Goal: Transaction & Acquisition: Download file/media

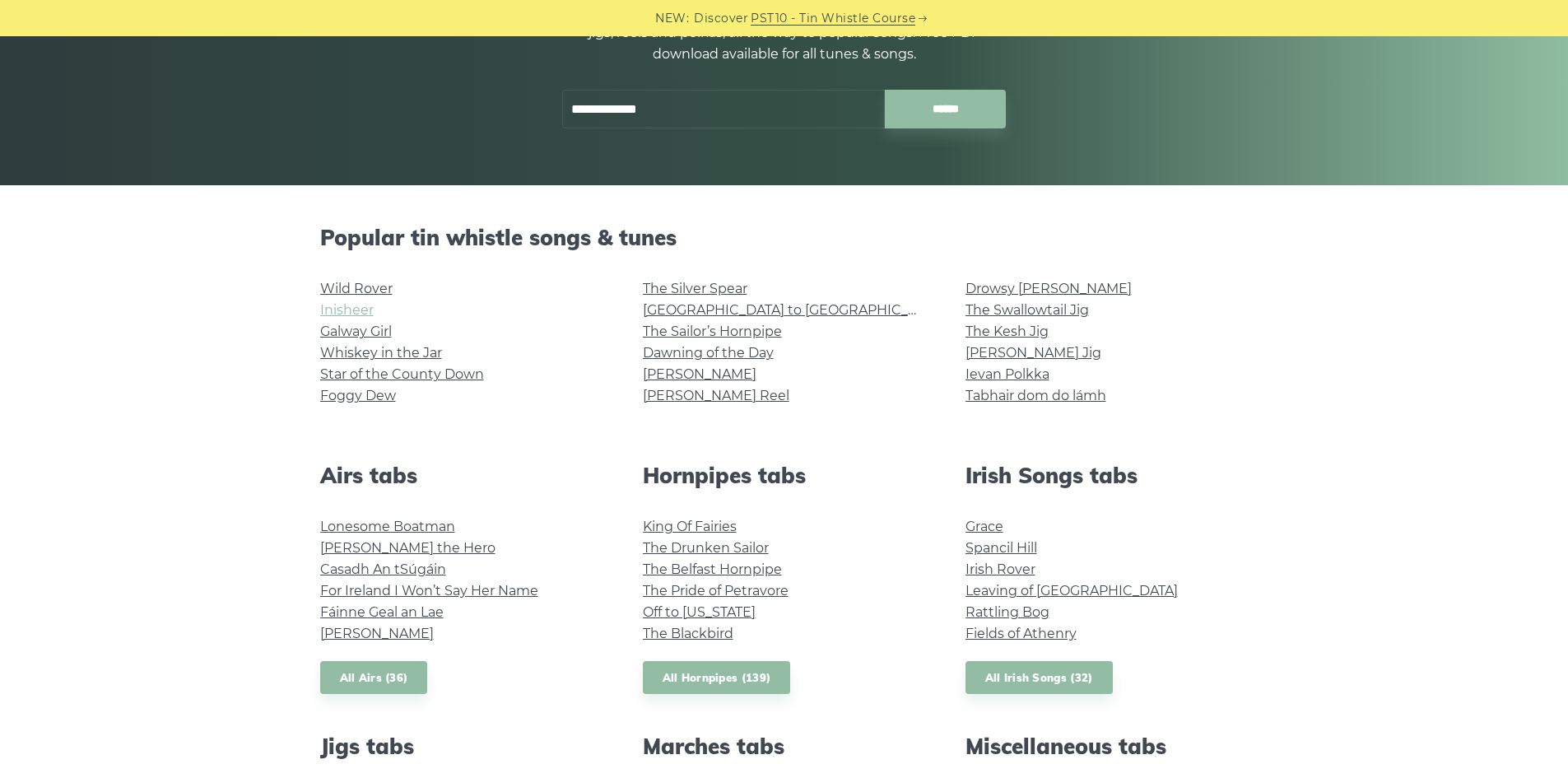
click at [358, 307] on link "Inisheer" at bounding box center [346, 310] width 54 height 15
click at [744, 353] on link "Dawning of the Day" at bounding box center [707, 353] width 131 height 15
click at [348, 312] on link "Inisheer" at bounding box center [346, 310] width 54 height 15
click at [713, 353] on link "Dawning of the Day" at bounding box center [707, 353] width 131 height 15
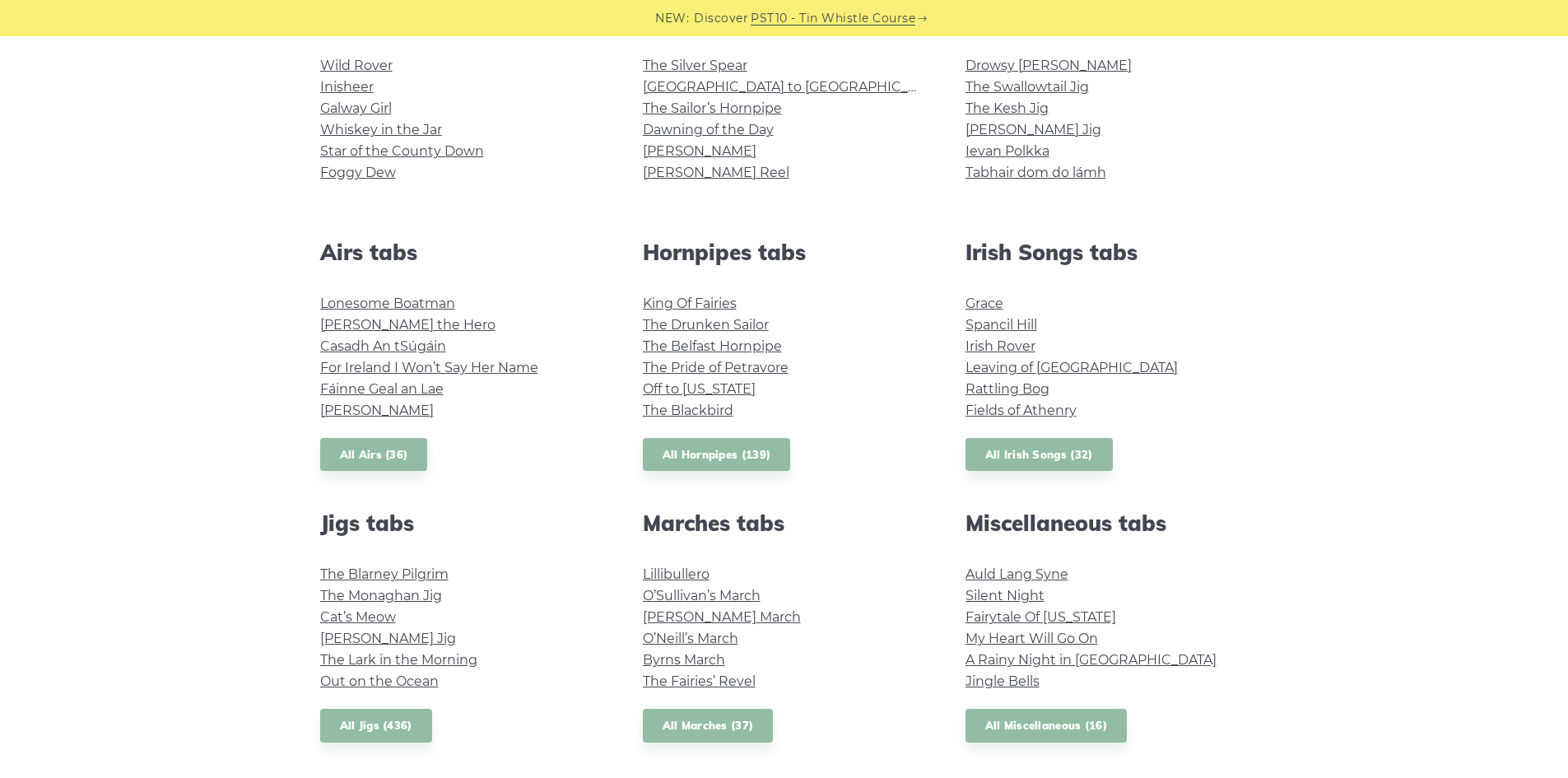
scroll to position [494, 0]
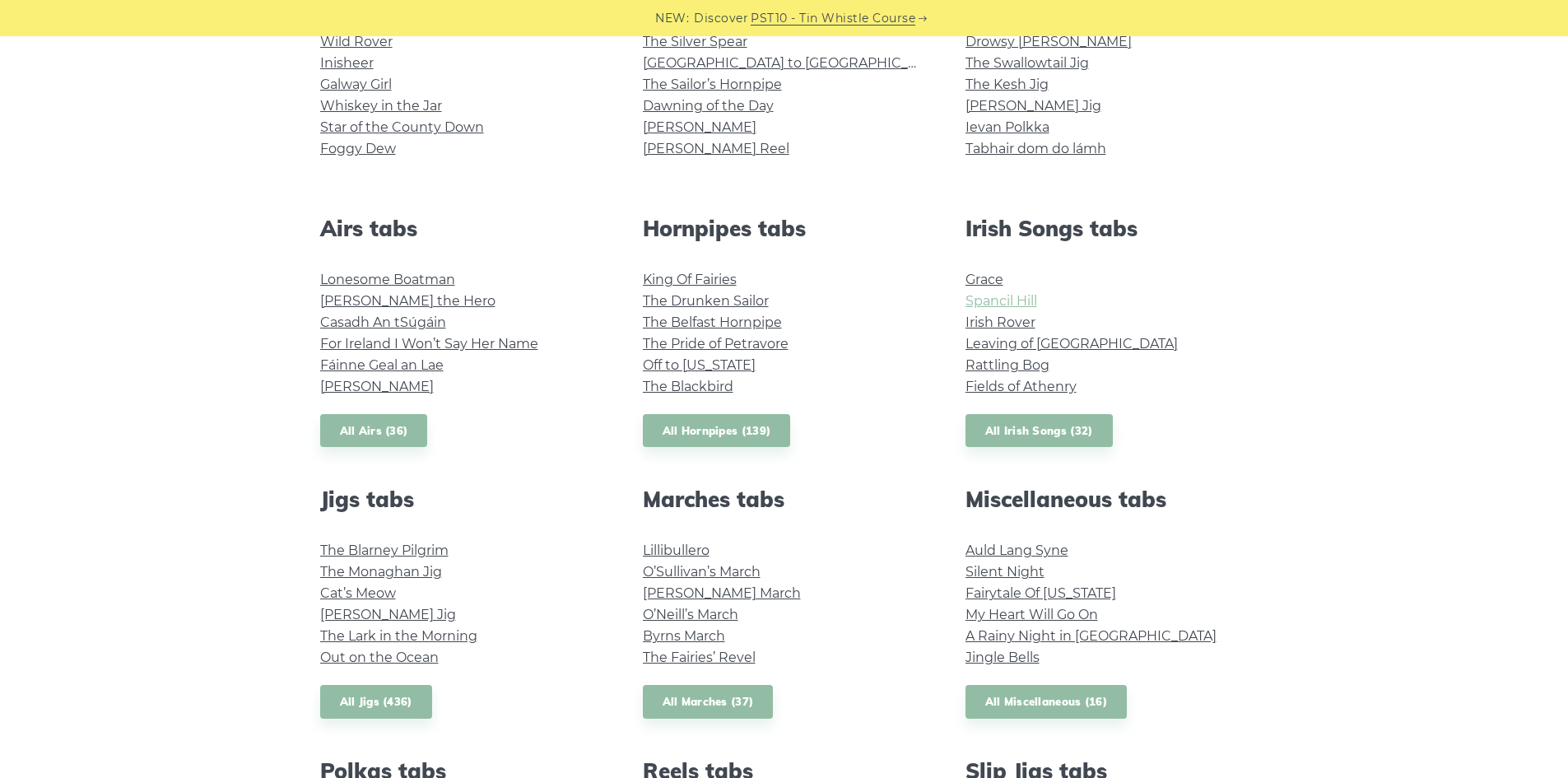
click at [1009, 299] on link "Spancil Hill" at bounding box center [1002, 300] width 72 height 15
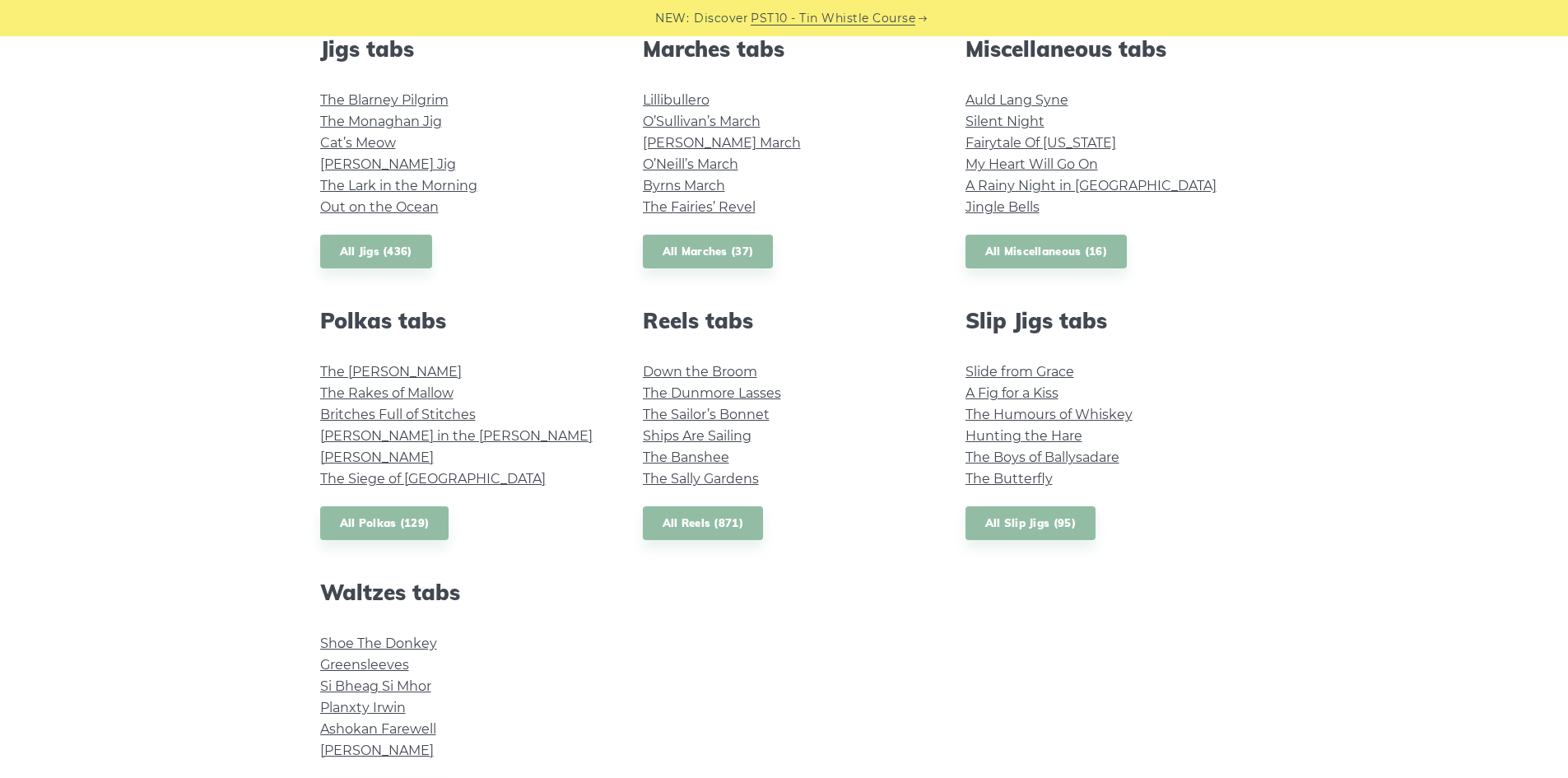
scroll to position [988, 0]
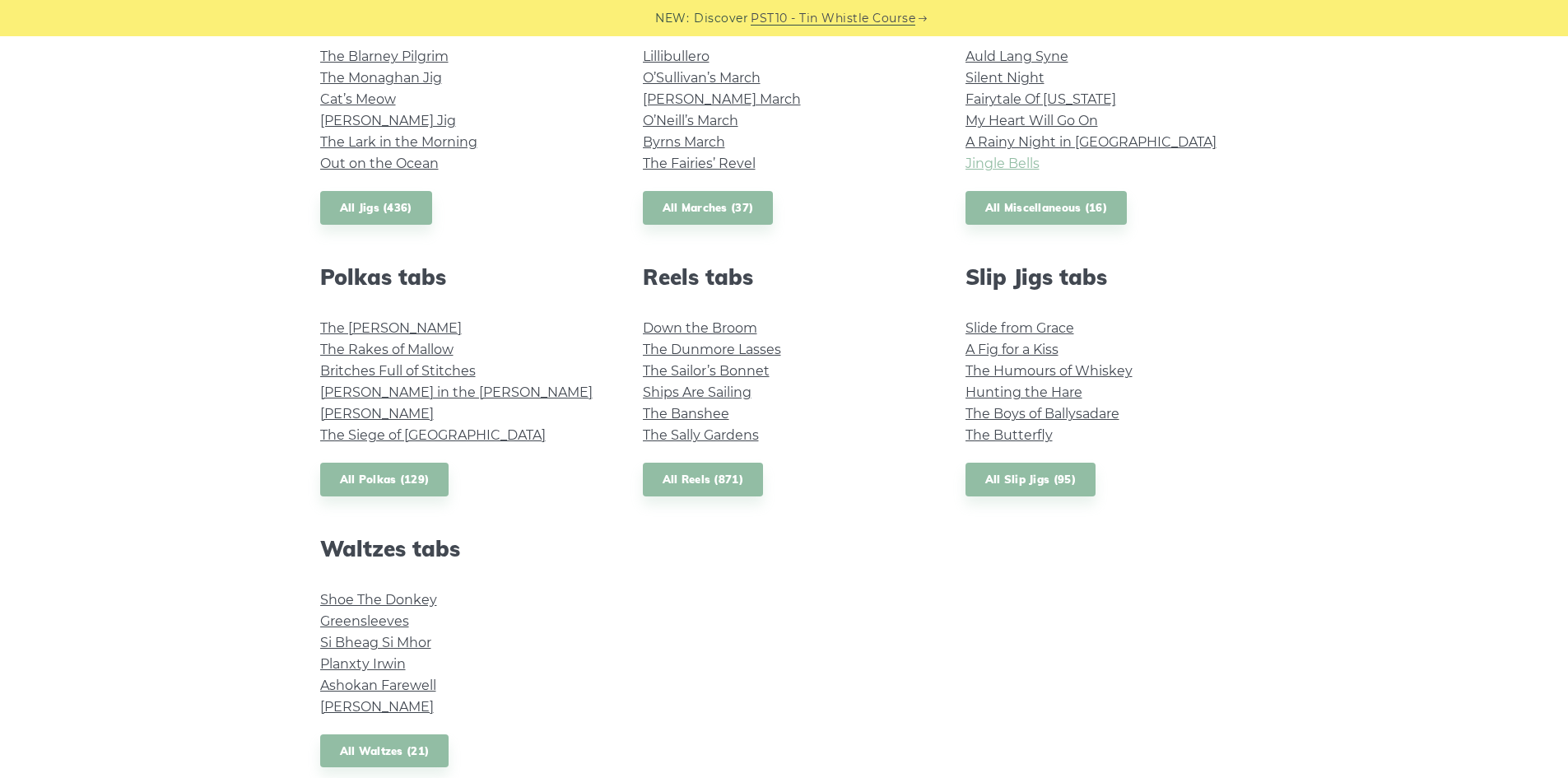
click at [997, 163] on link "Jingle Bells" at bounding box center [1003, 163] width 74 height 15
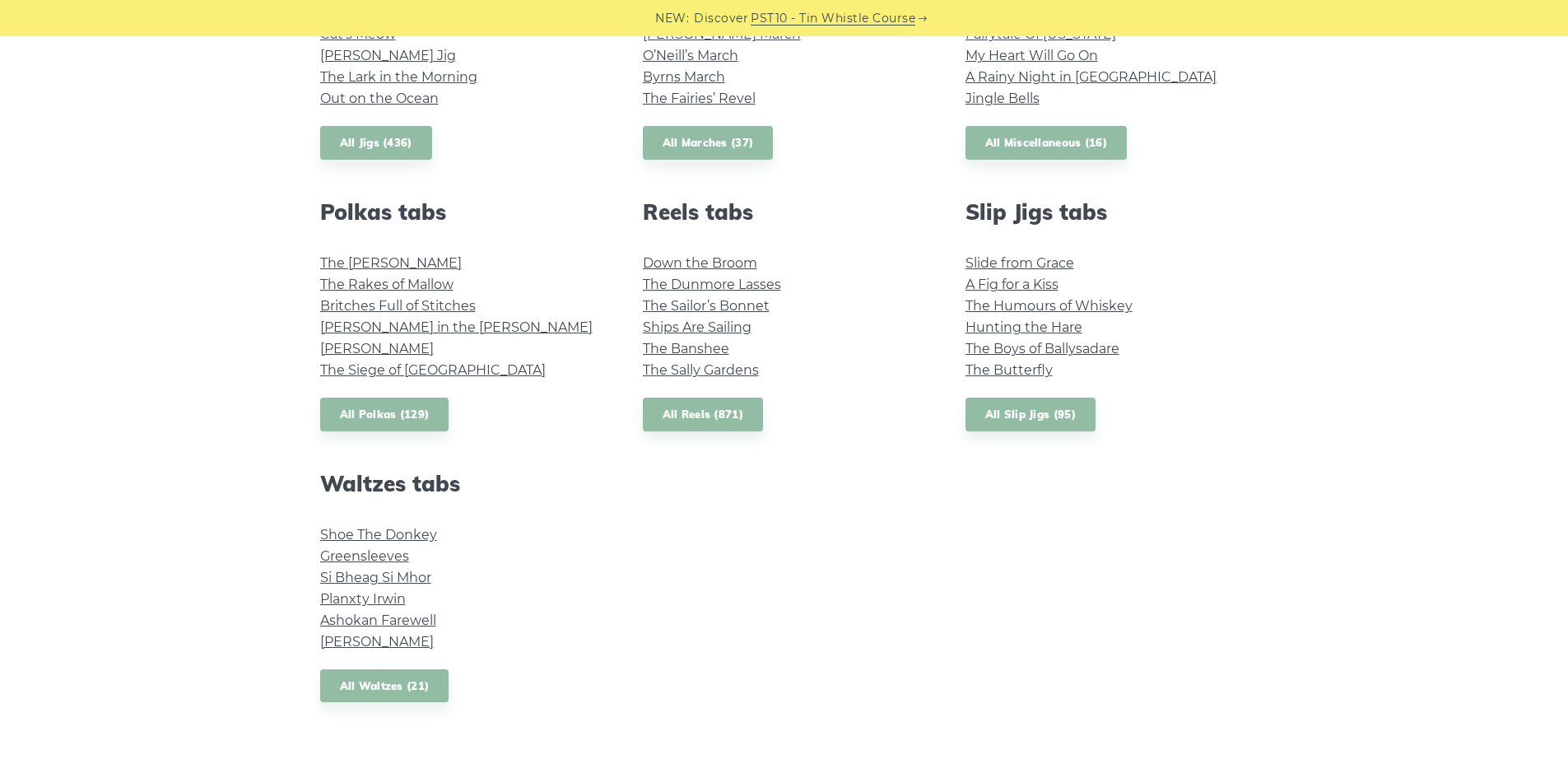
scroll to position [1235, 0]
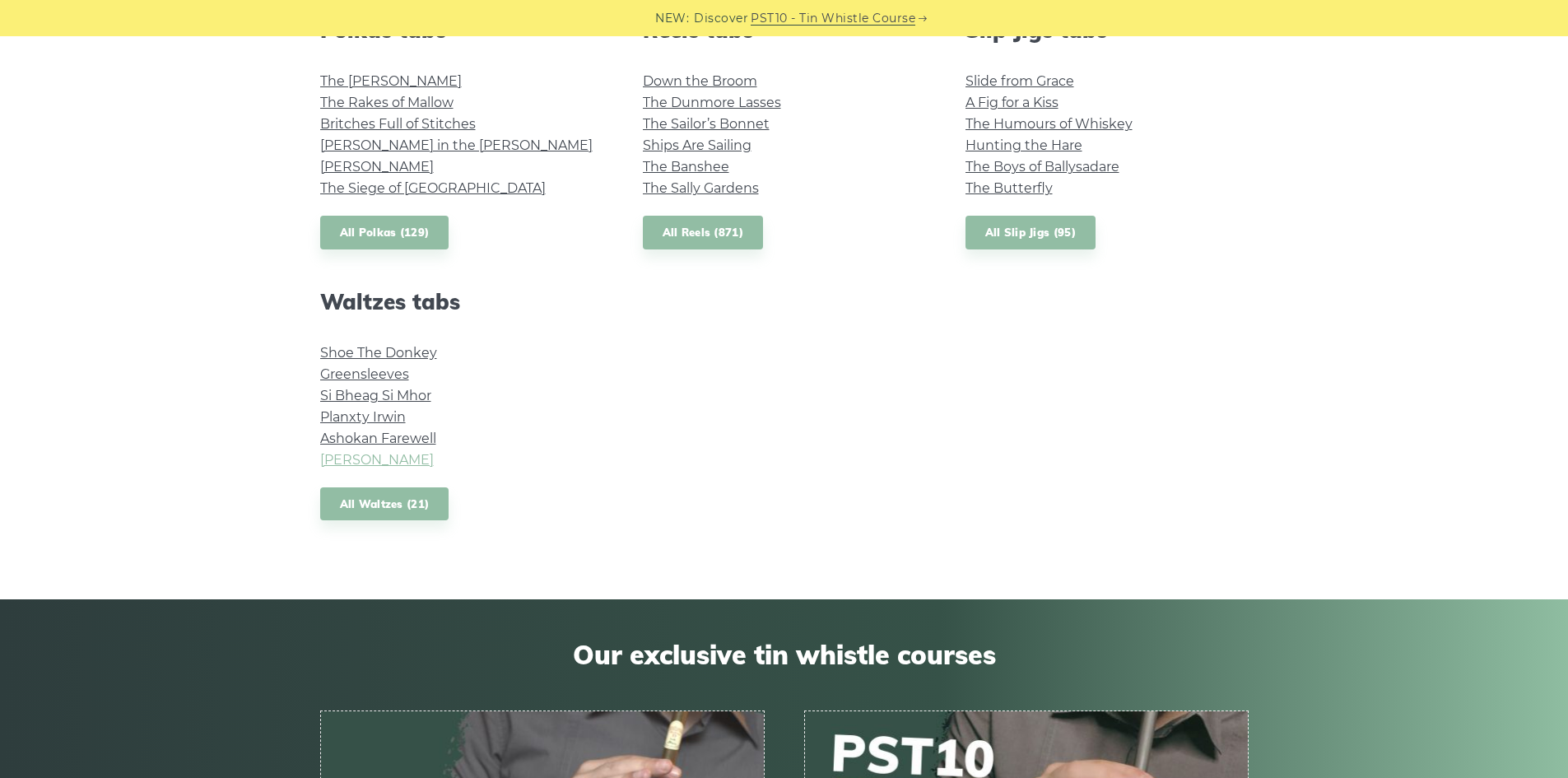
click at [379, 461] on link "[PERSON_NAME]" at bounding box center [376, 460] width 114 height 15
click at [396, 499] on link "All Waltzes (21)" at bounding box center [384, 504] width 129 height 33
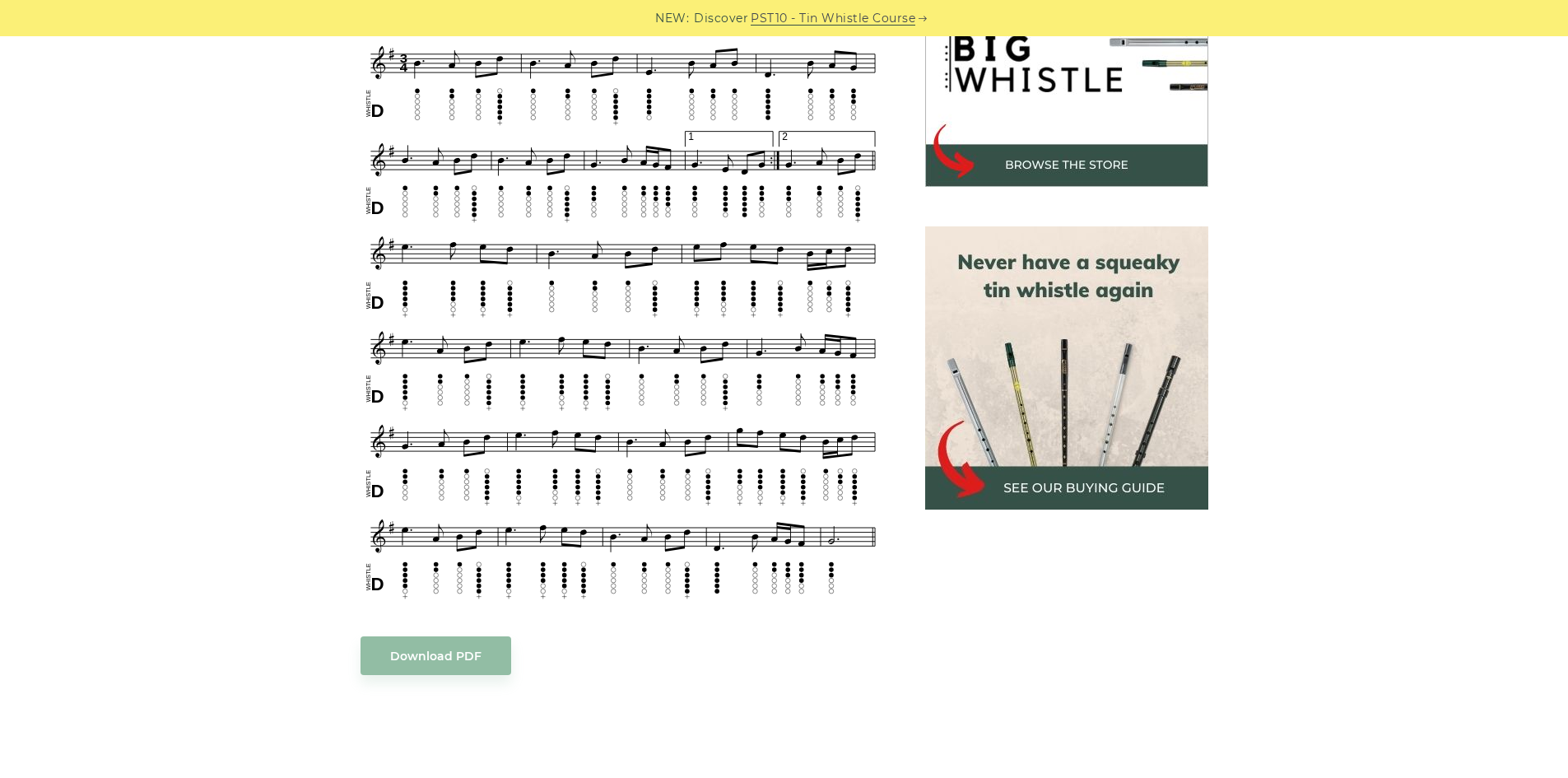
scroll to position [659, 0]
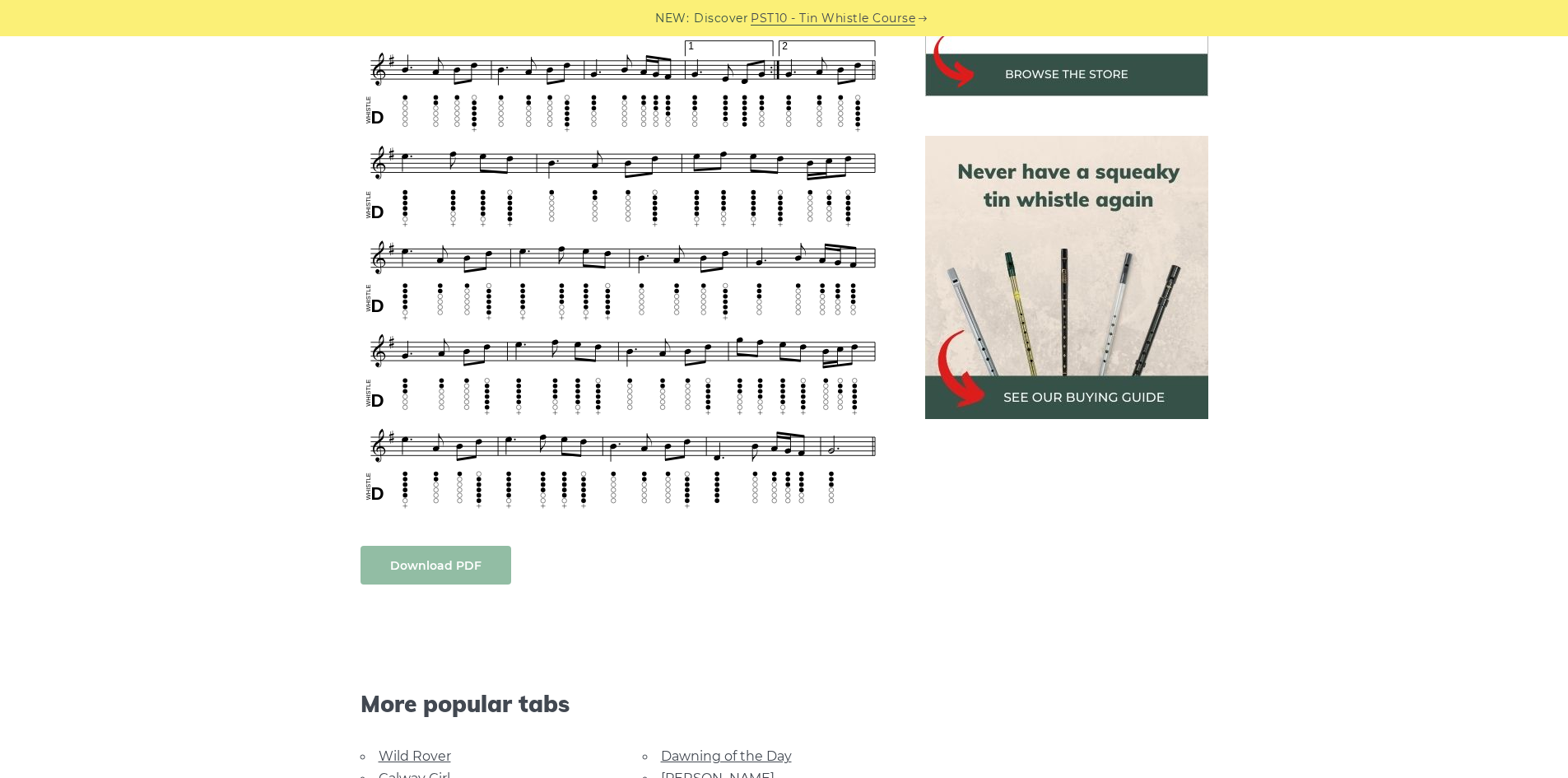
click at [453, 546] on link "Download PDF" at bounding box center [435, 565] width 151 height 39
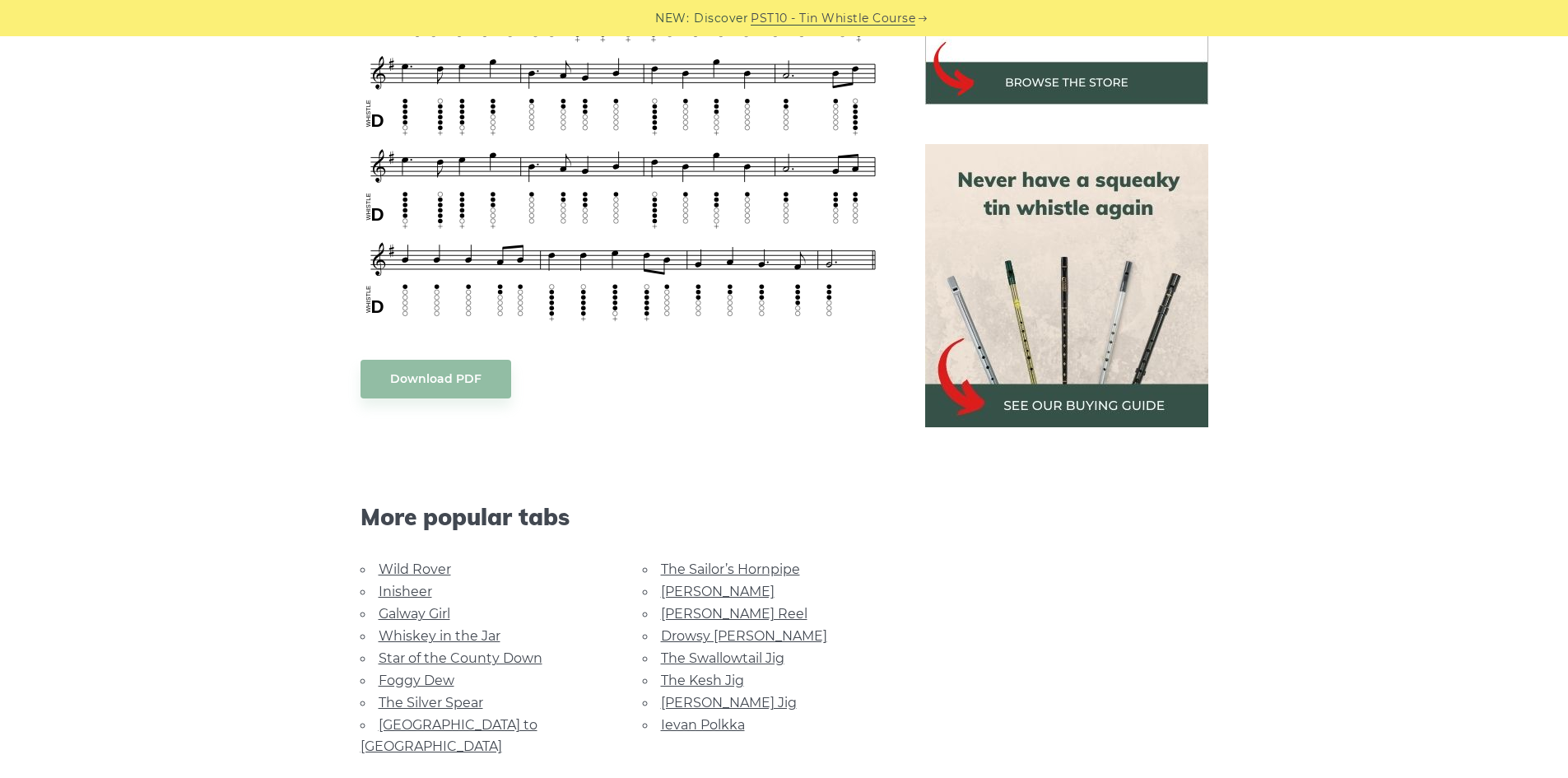
scroll to position [659, 0]
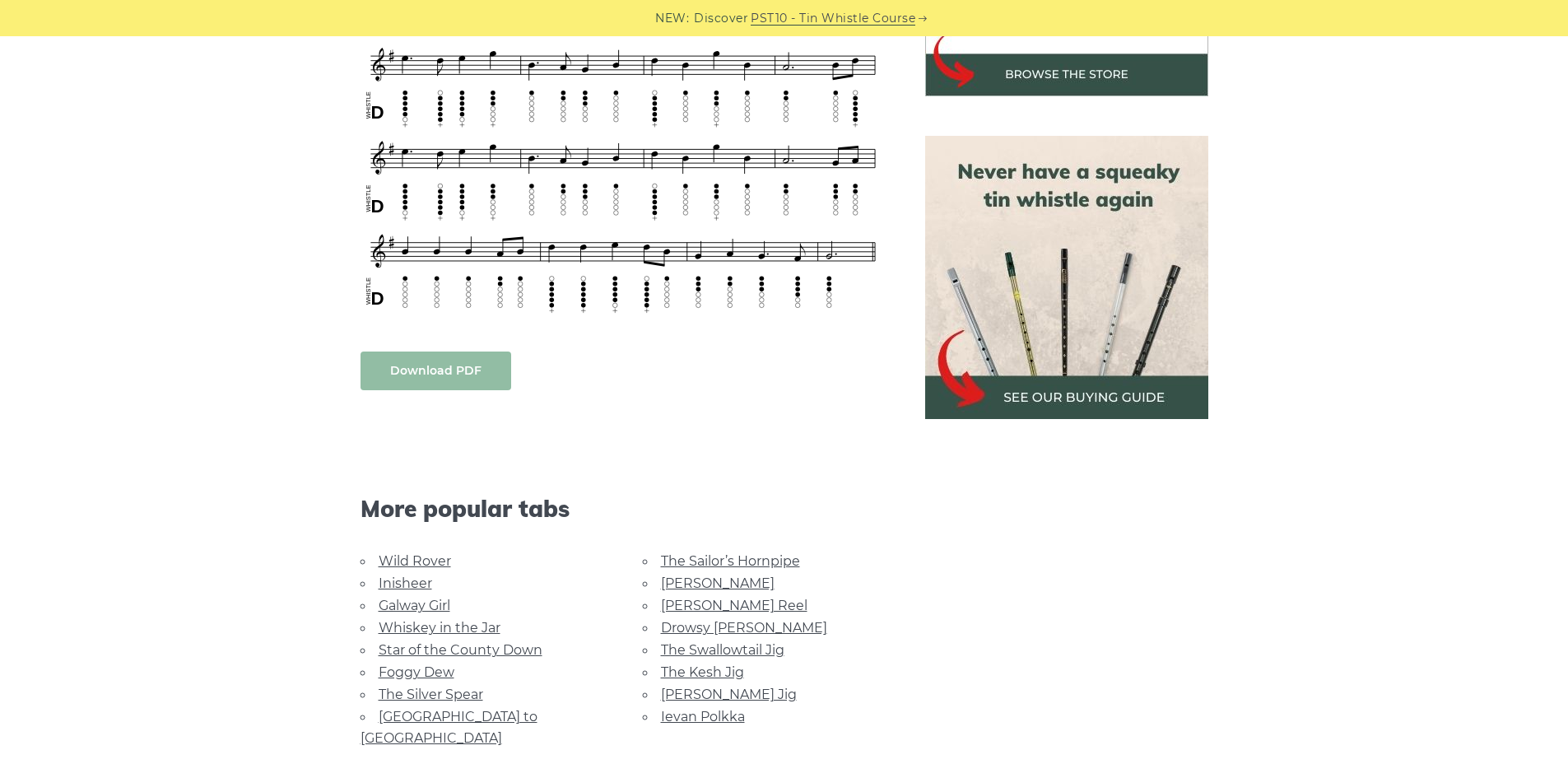
click at [412, 371] on link "Download PDF" at bounding box center [435, 371] width 151 height 39
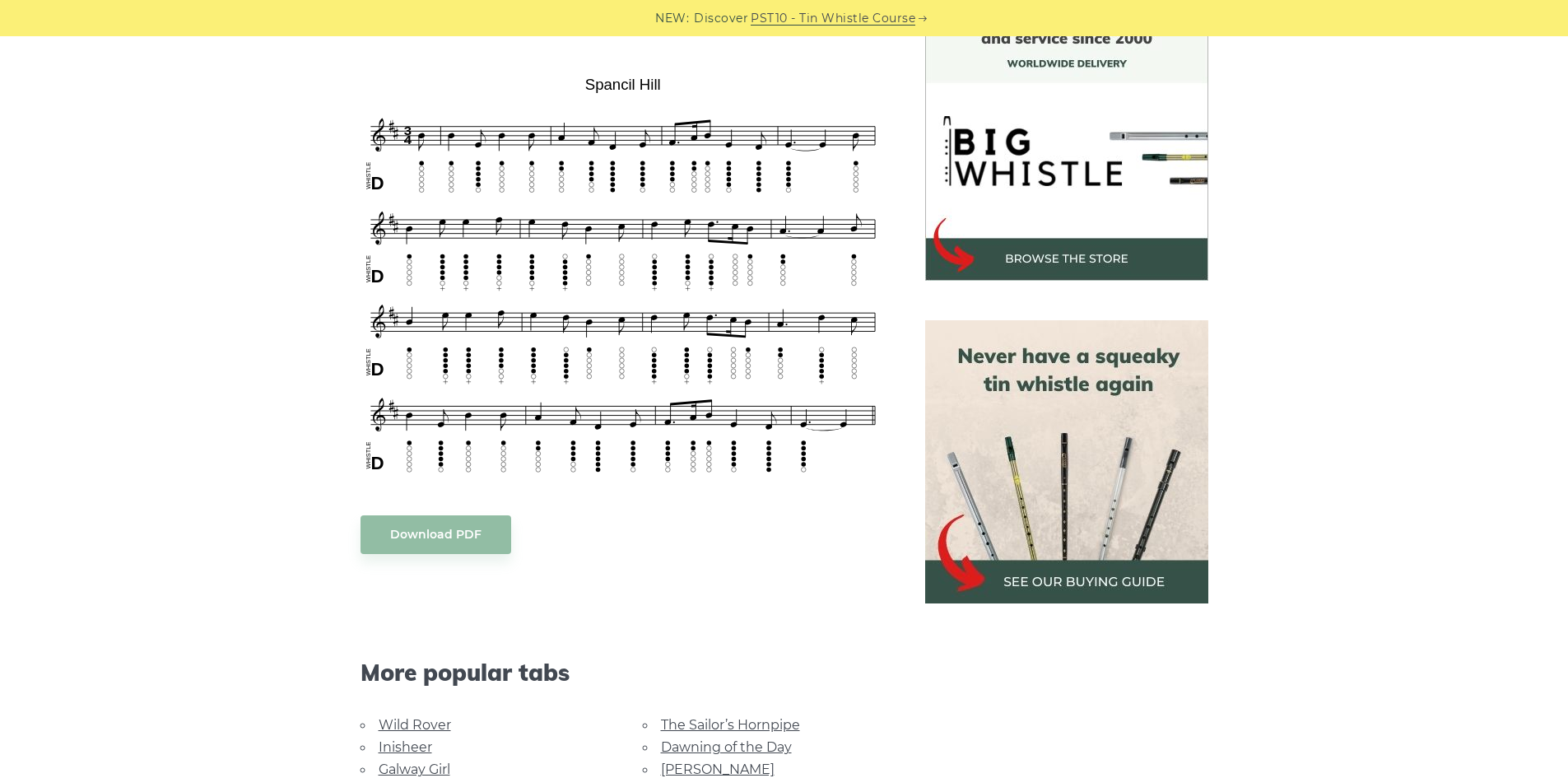
scroll to position [494, 0]
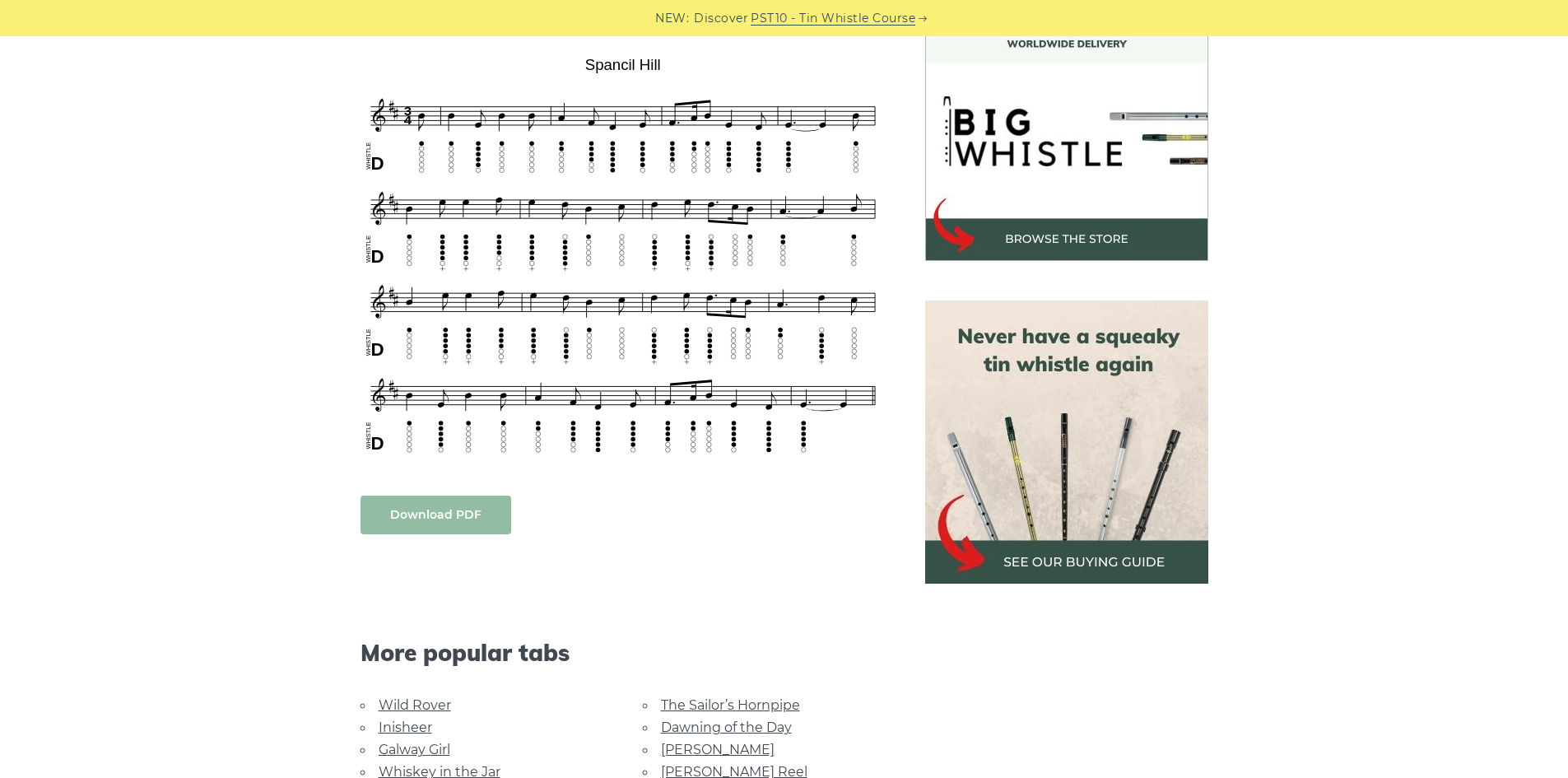
click at [459, 506] on link "Download PDF" at bounding box center [435, 514] width 151 height 39
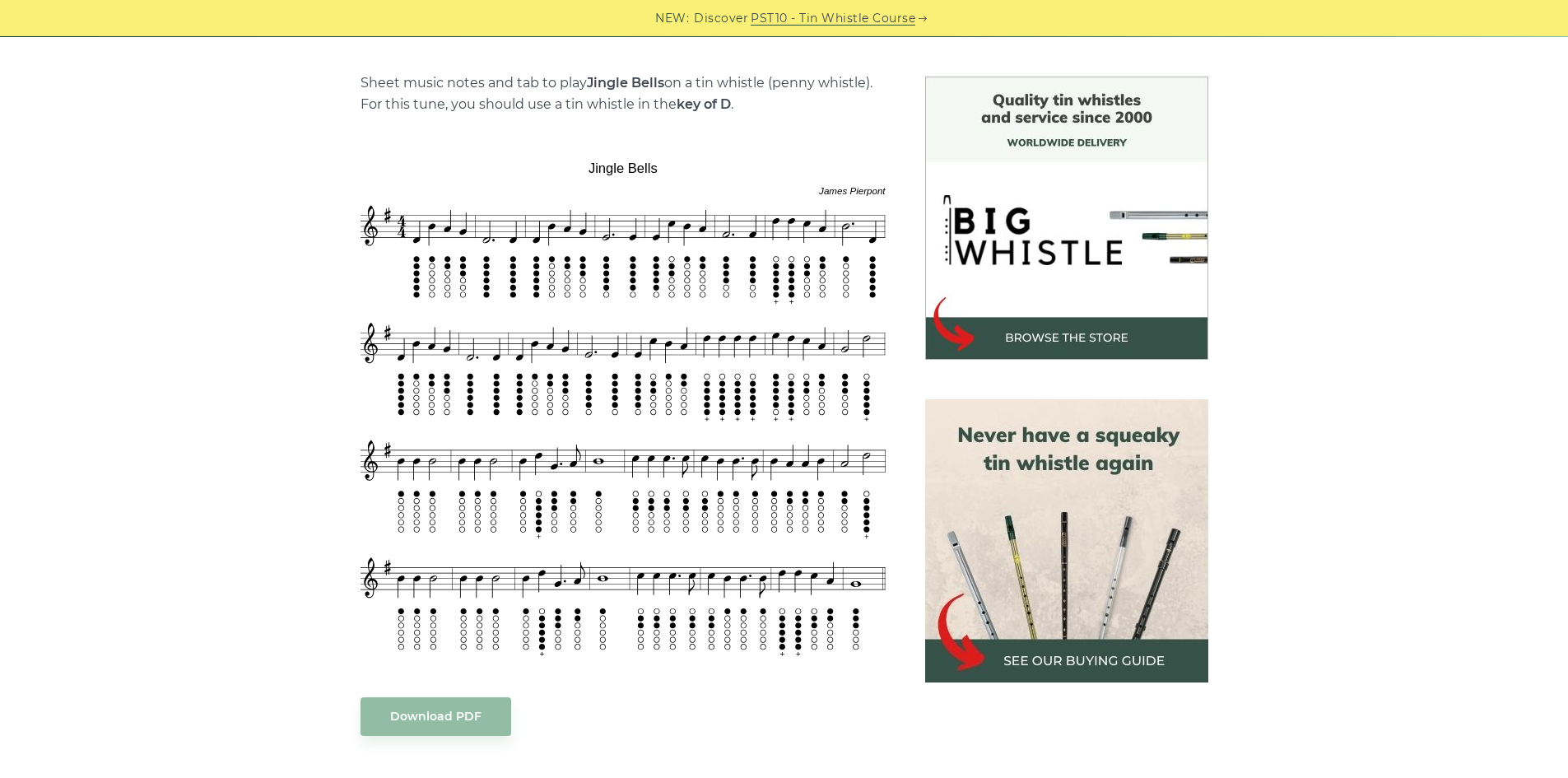
scroll to position [412, 0]
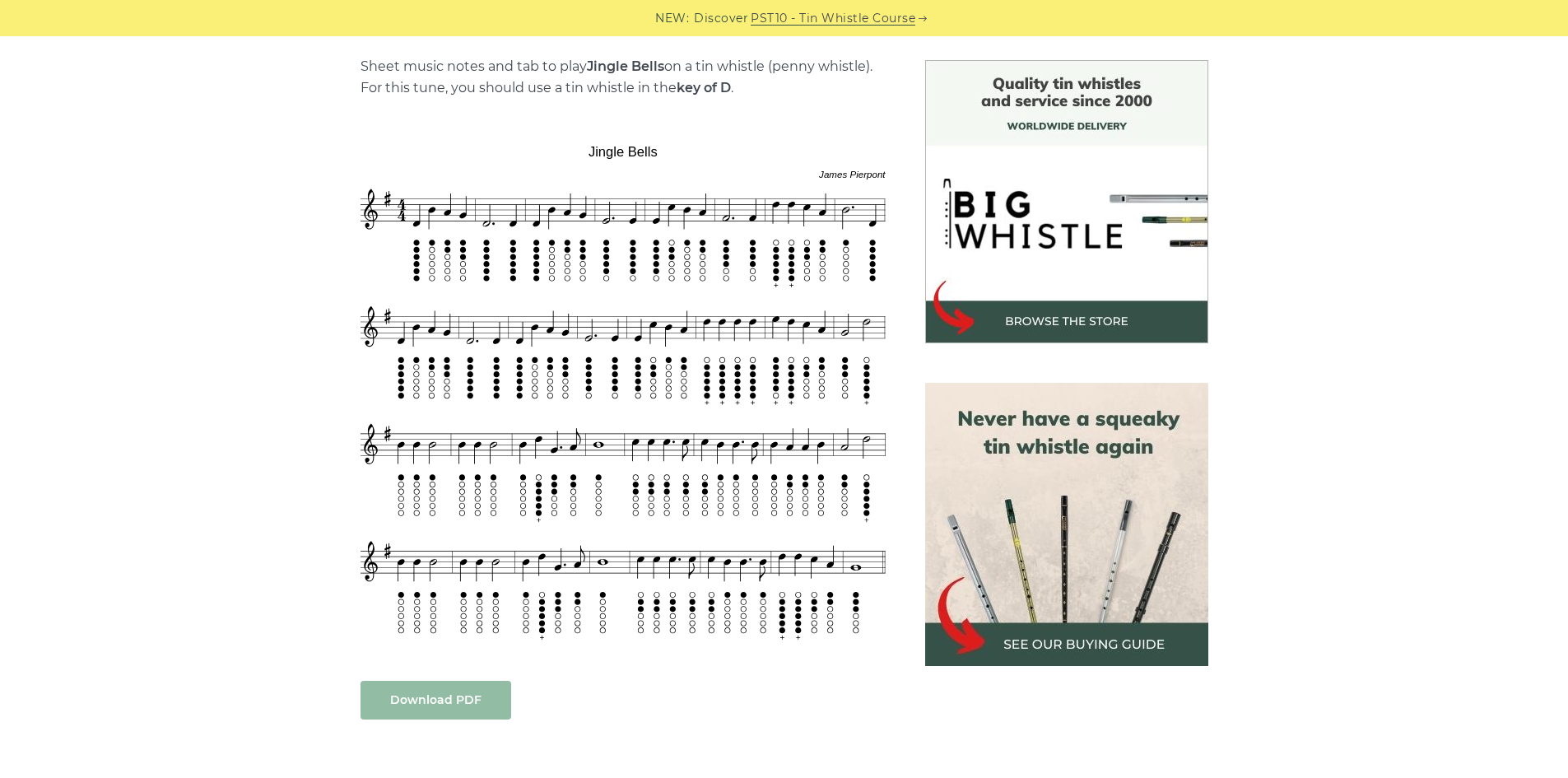
click at [423, 706] on link "Download PDF" at bounding box center [435, 700] width 151 height 39
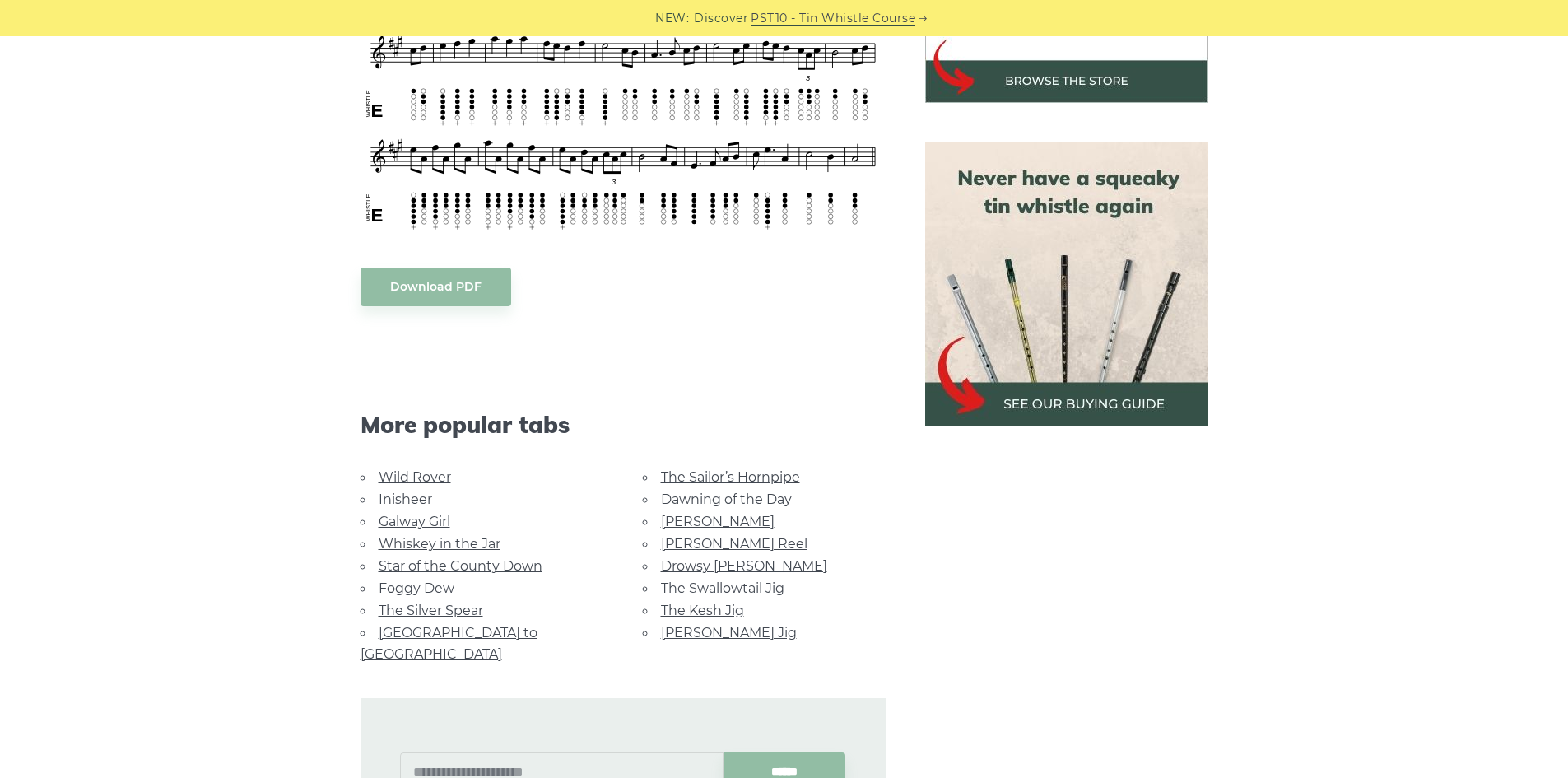
scroll to position [659, 0]
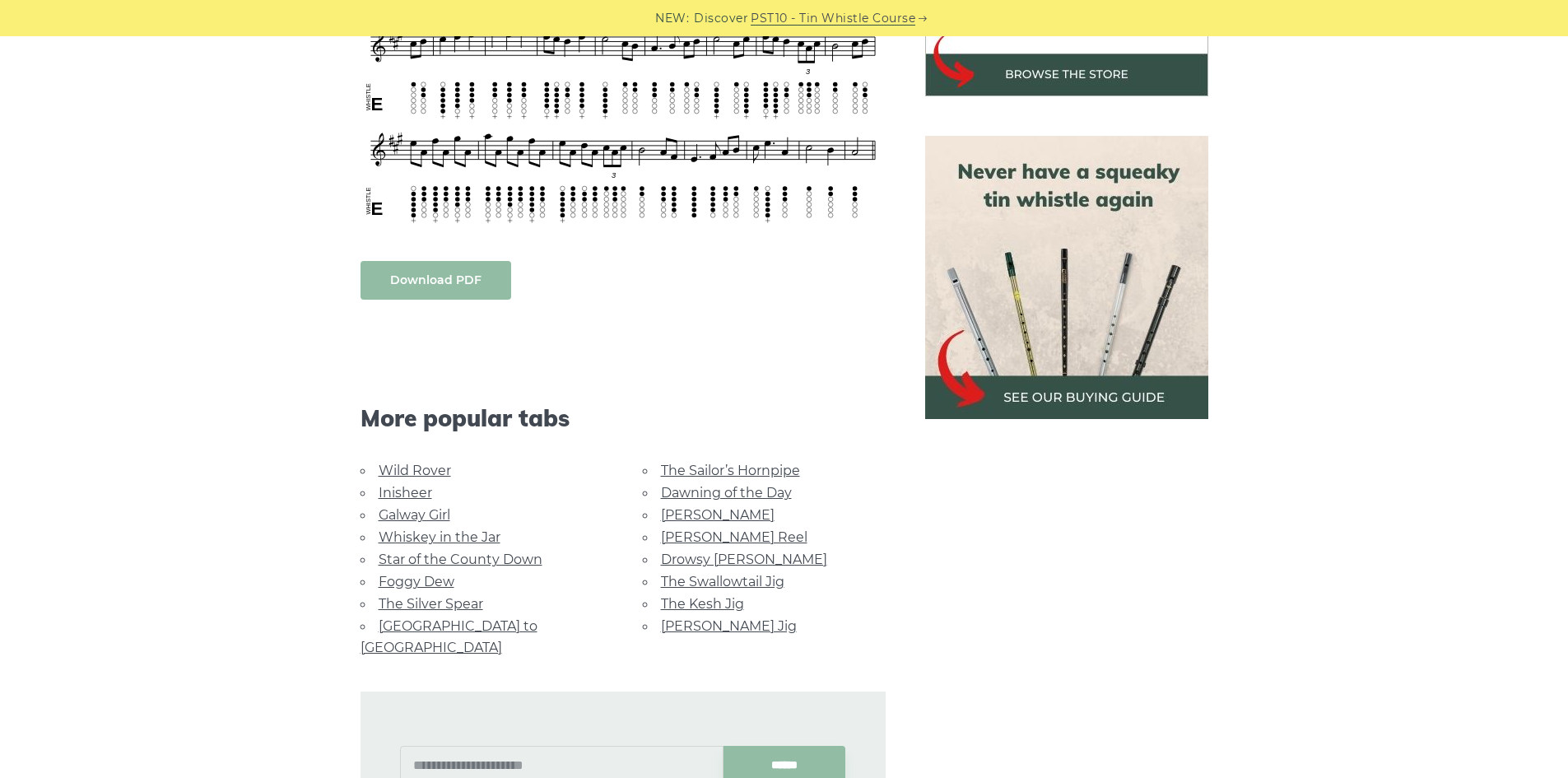
click at [441, 282] on link "Download PDF" at bounding box center [435, 280] width 151 height 39
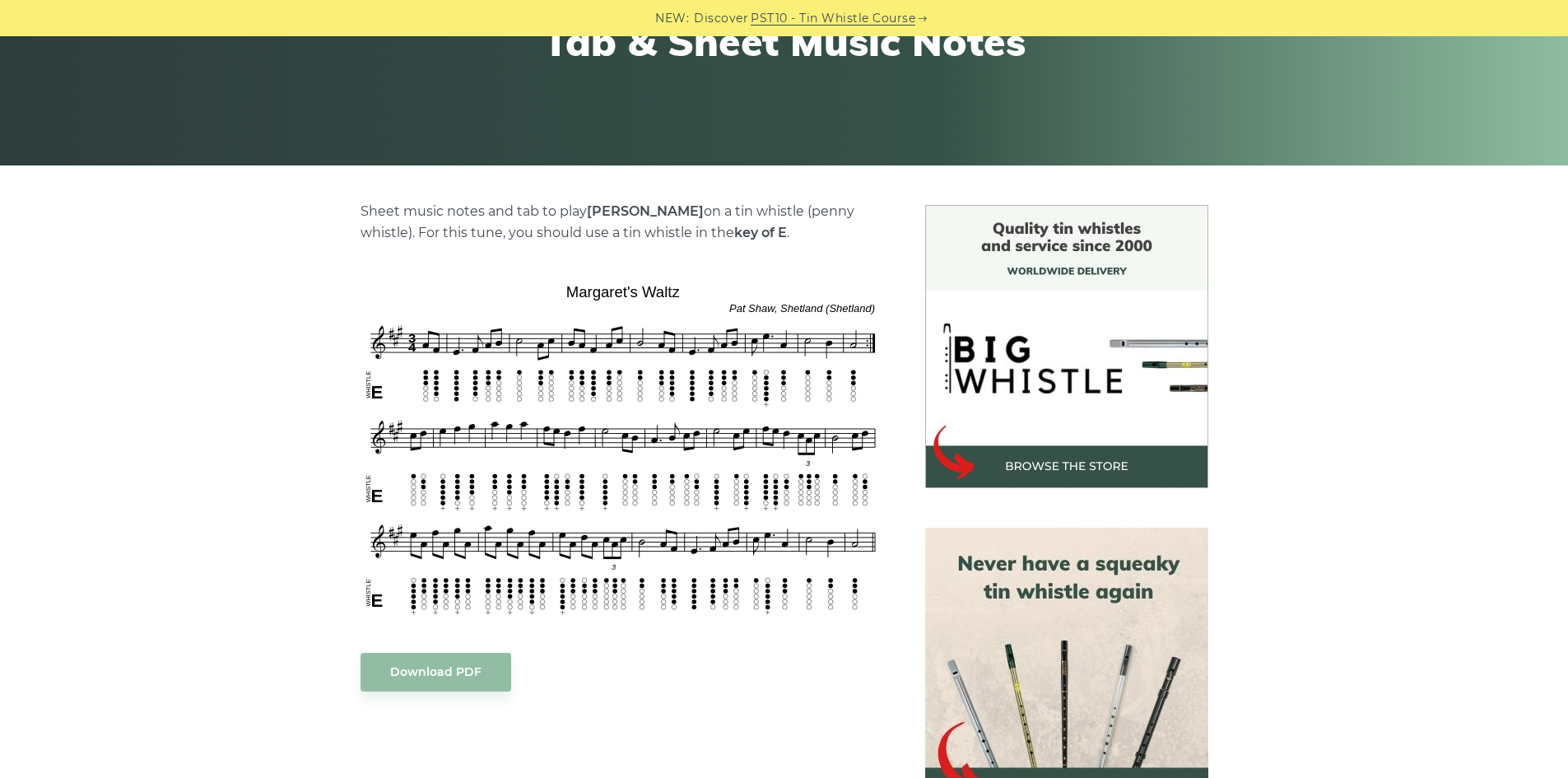
scroll to position [82, 0]
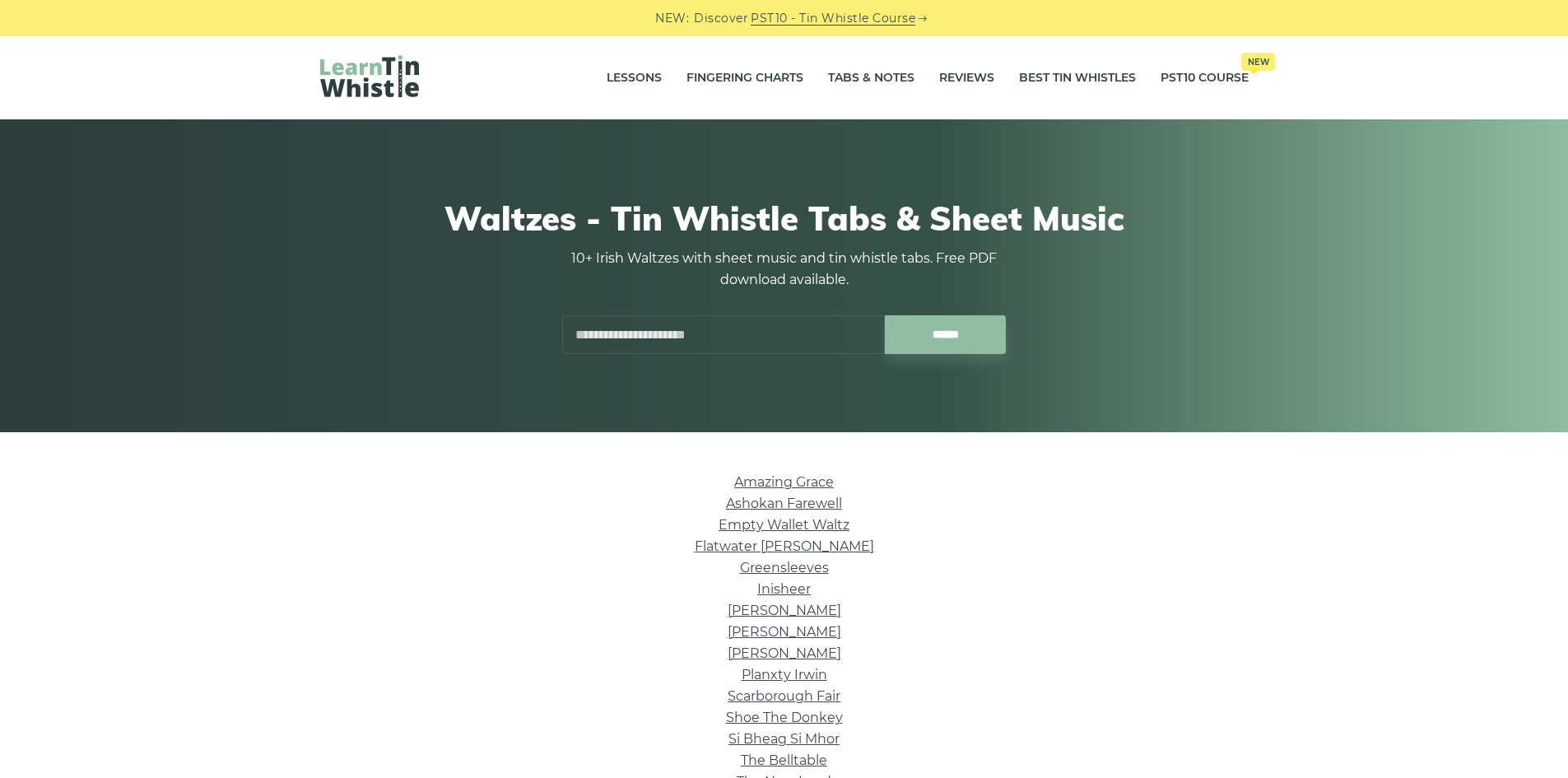
scroll to position [330, 0]
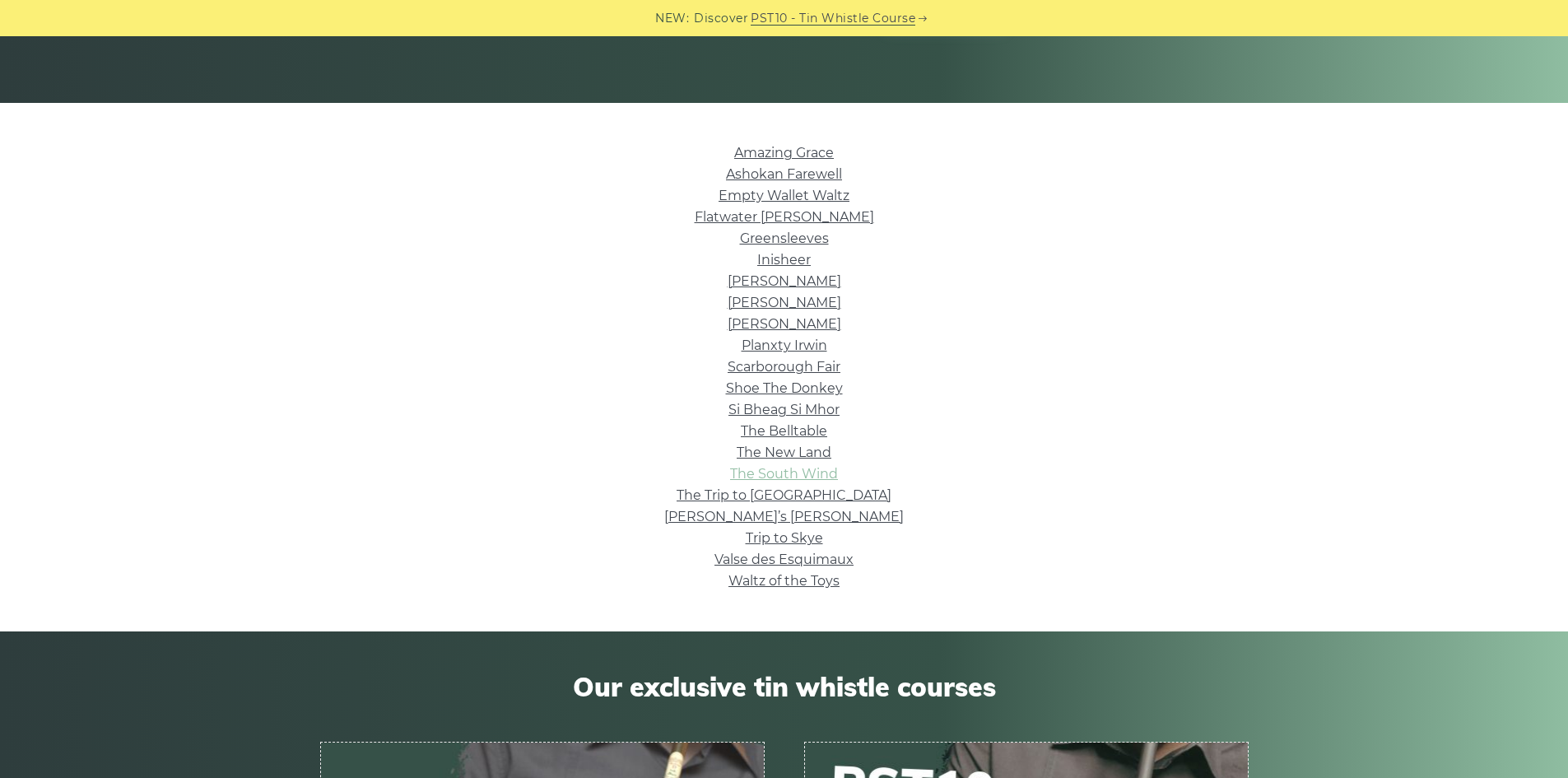
click at [814, 472] on link "The South Wind" at bounding box center [784, 474] width 108 height 15
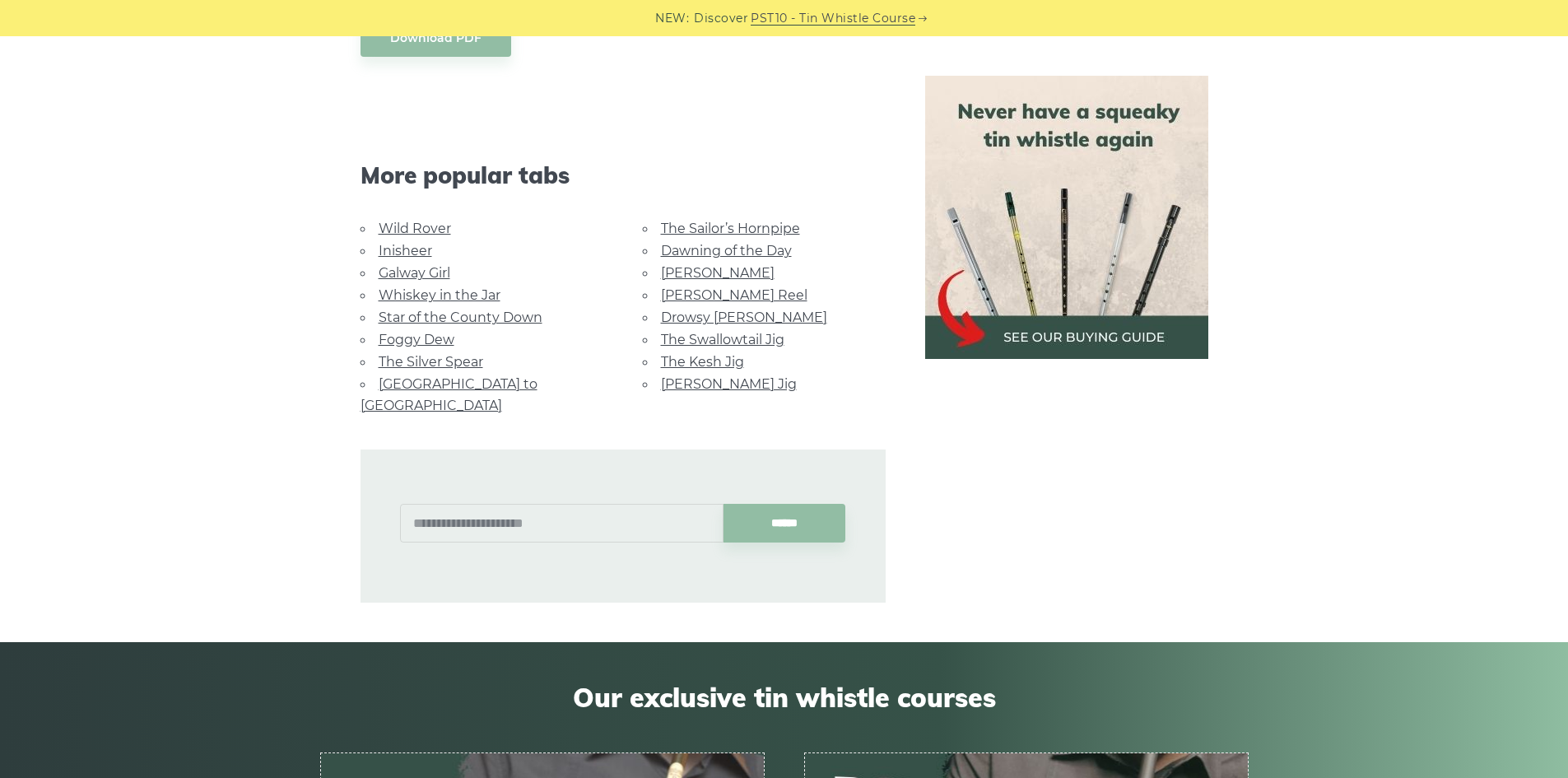
scroll to position [988, 0]
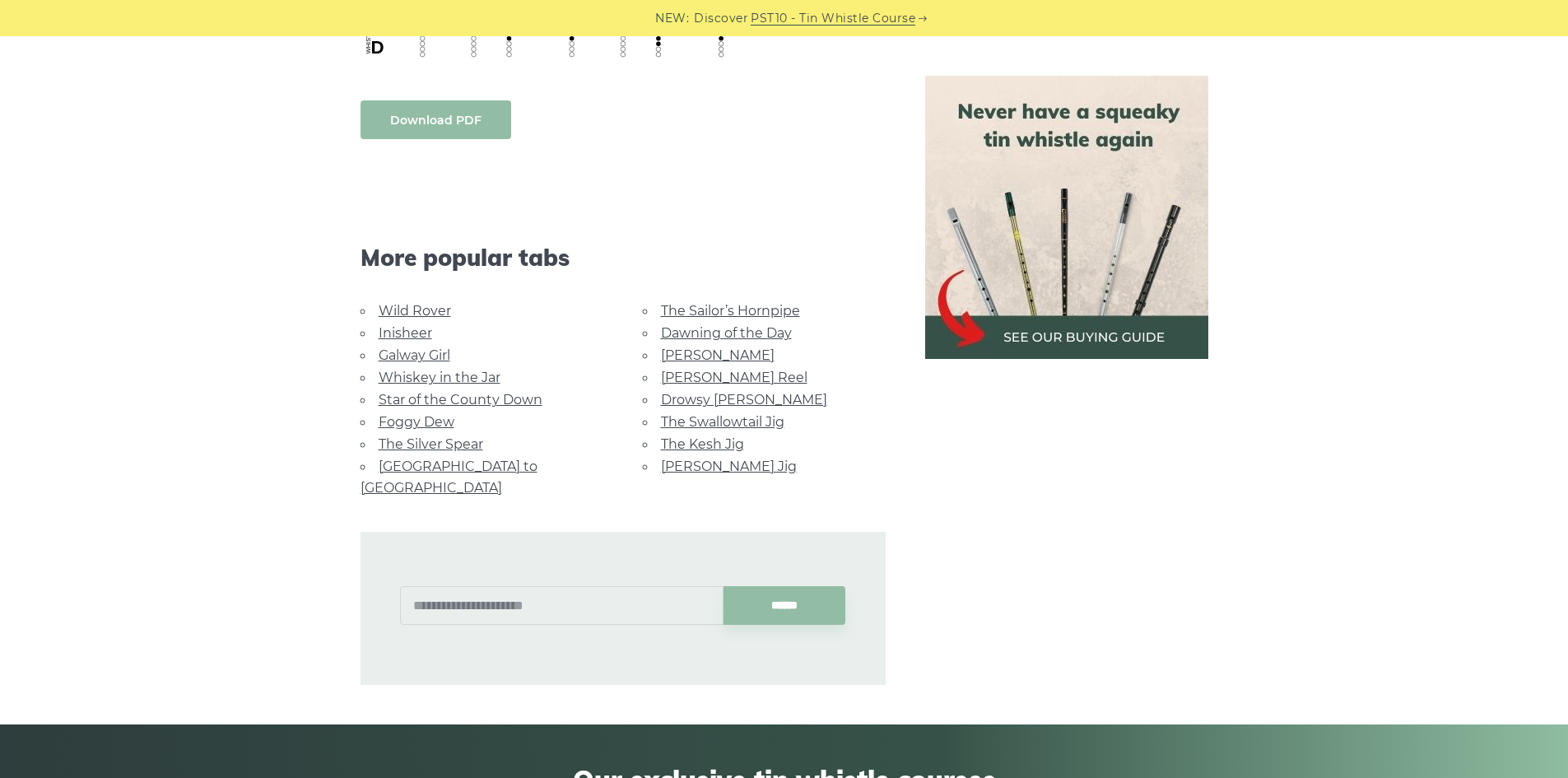
click at [411, 125] on link "Download PDF" at bounding box center [435, 119] width 151 height 39
